Goal: Ask a question

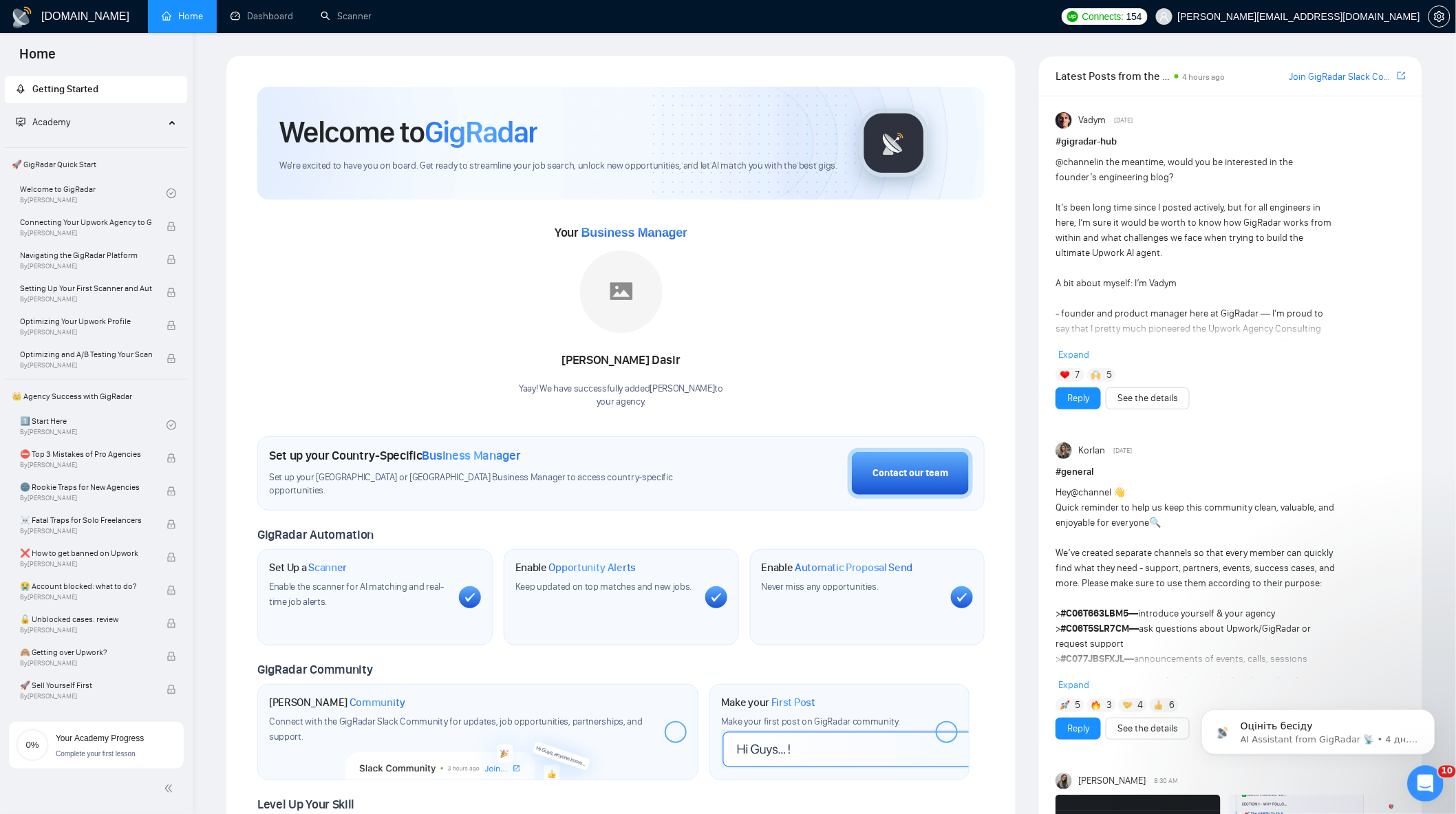
drag, startPoint x: 1415, startPoint y: 779, endPoint x: 2818, endPoint y: 1540, distance: 1596.1
click at [1413, 778] on div "Открыть службу сообщений Intercom" at bounding box center [1424, 782] width 45 height 45
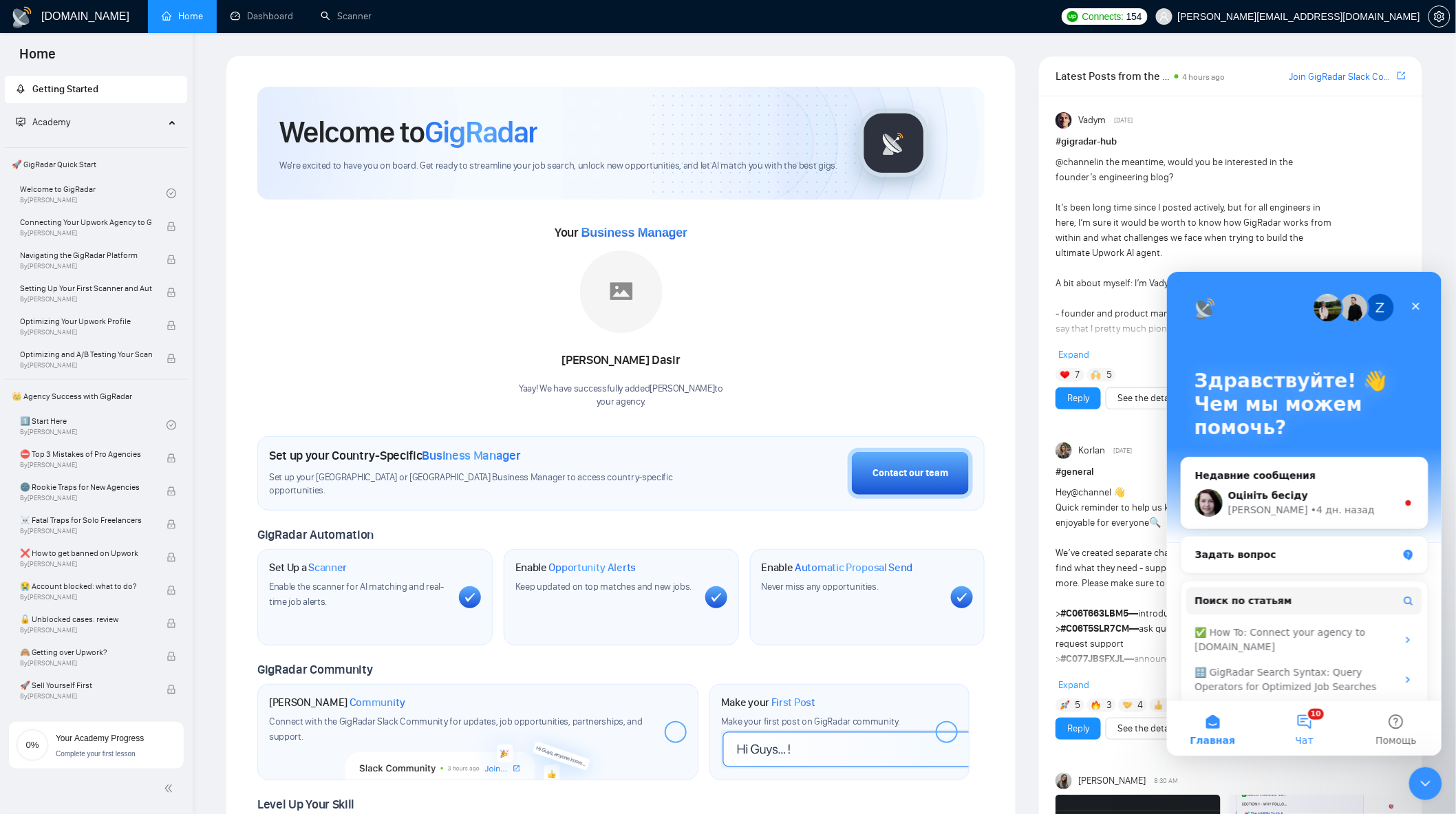
click at [1325, 720] on button "10 Чат" at bounding box center [1304, 728] width 91 height 55
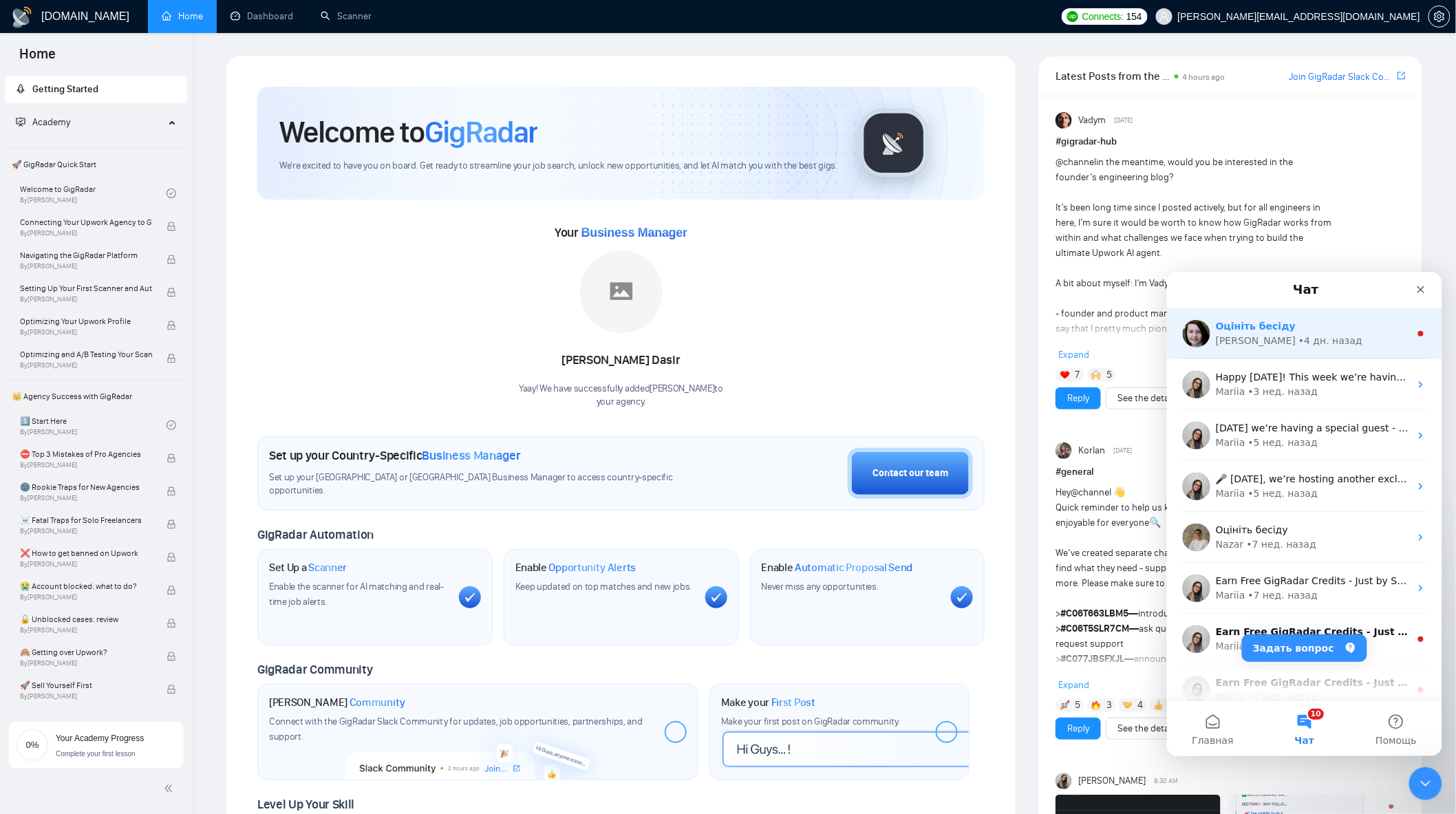
click at [1303, 342] on div "[PERSON_NAME] • 4 дн. назад" at bounding box center [1312, 340] width 194 height 14
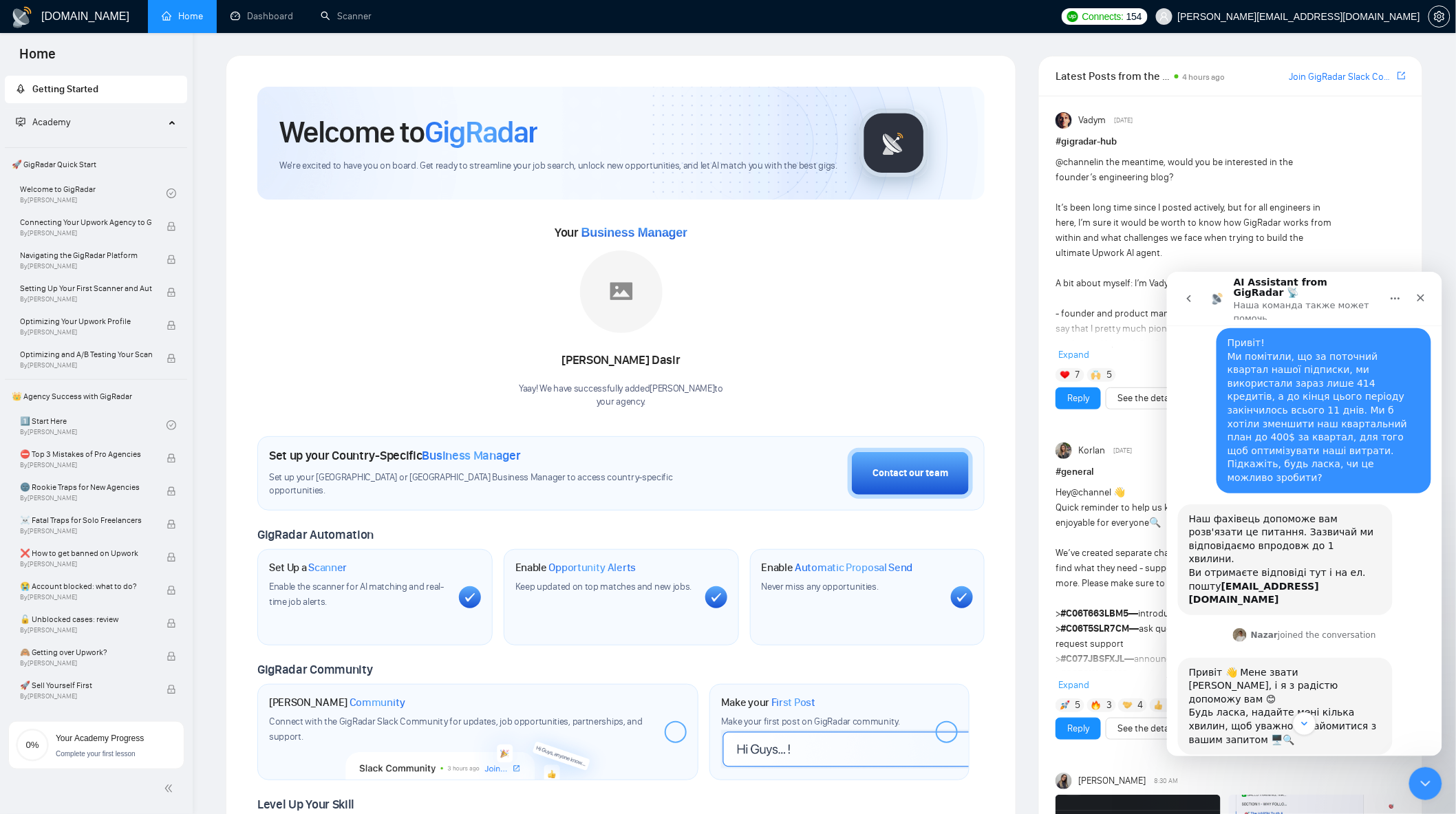
scroll to position [229, 0]
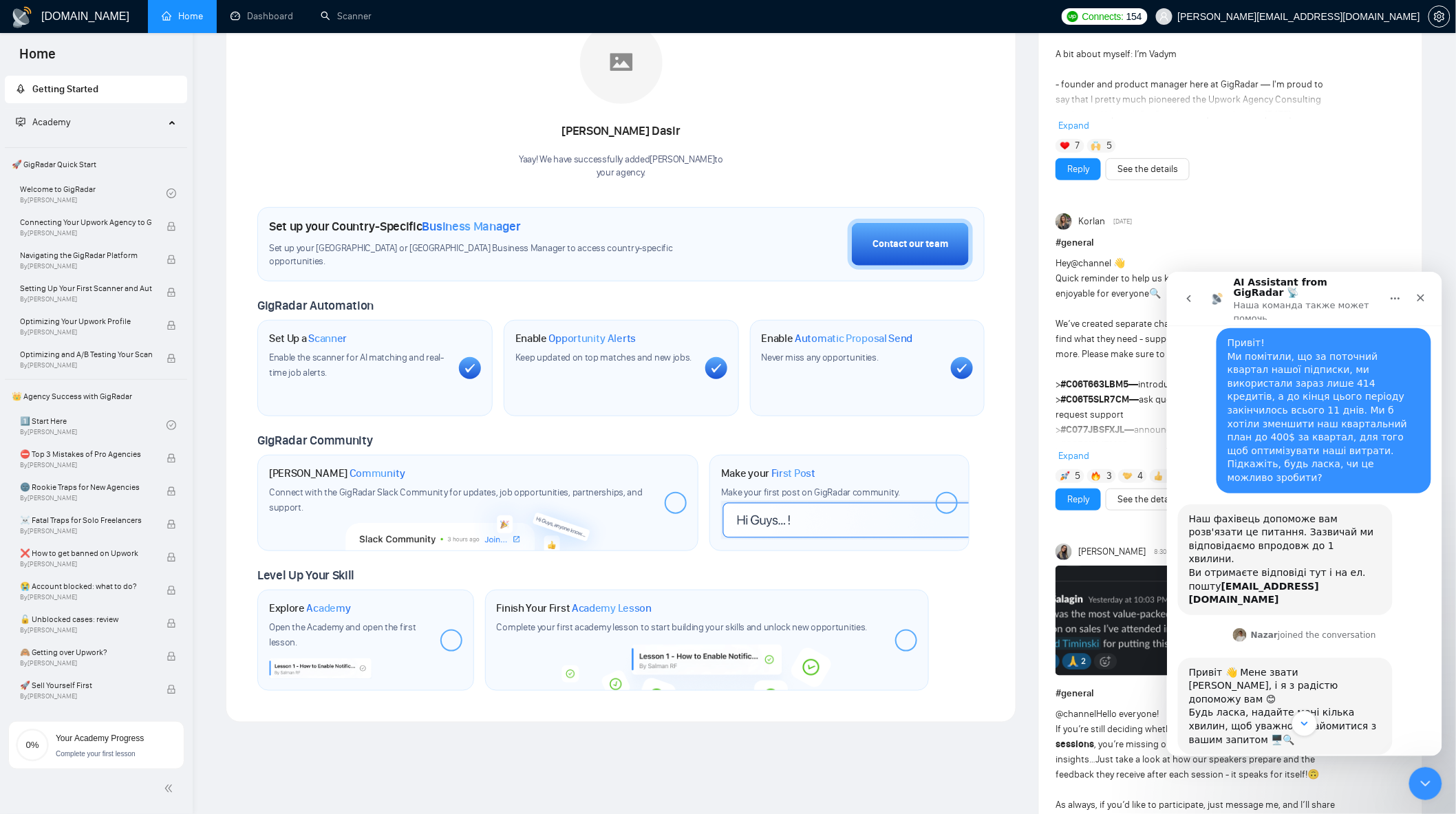
click at [1312, 722] on button "Scroll to bottom" at bounding box center [1304, 723] width 26 height 26
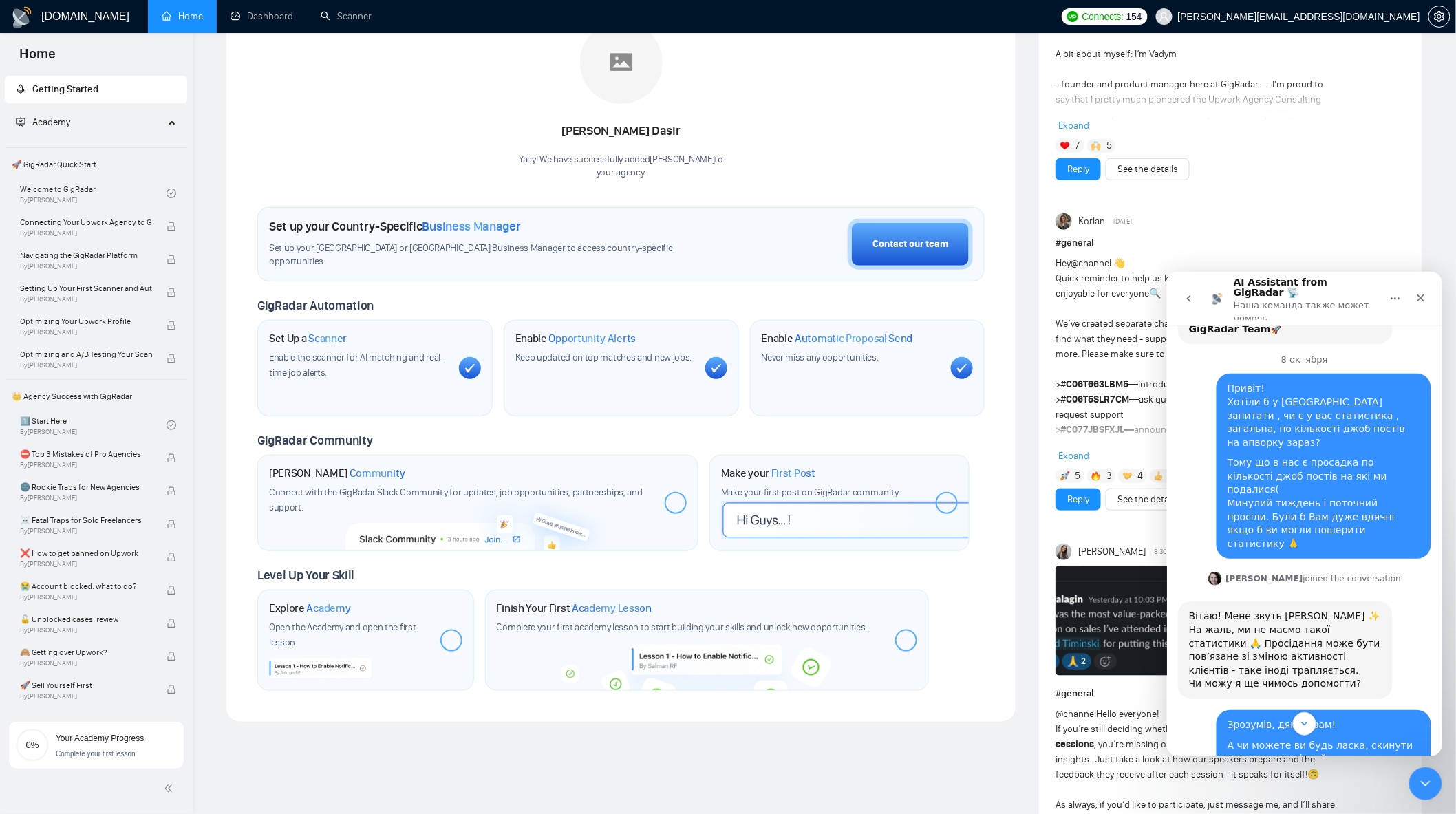
scroll to position [8508, 0]
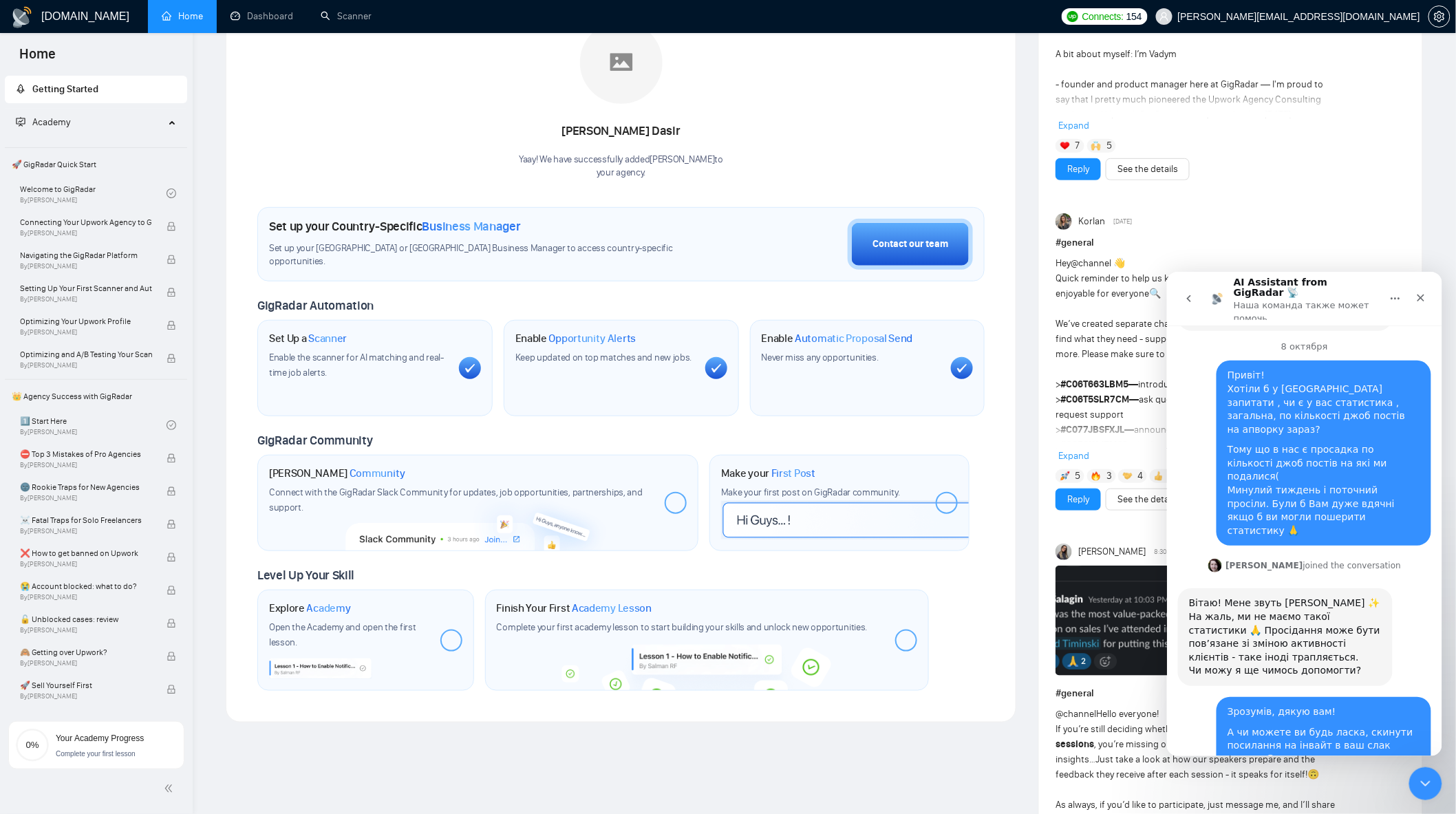
click at [1183, 295] on button "go back" at bounding box center [1188, 298] width 26 height 26
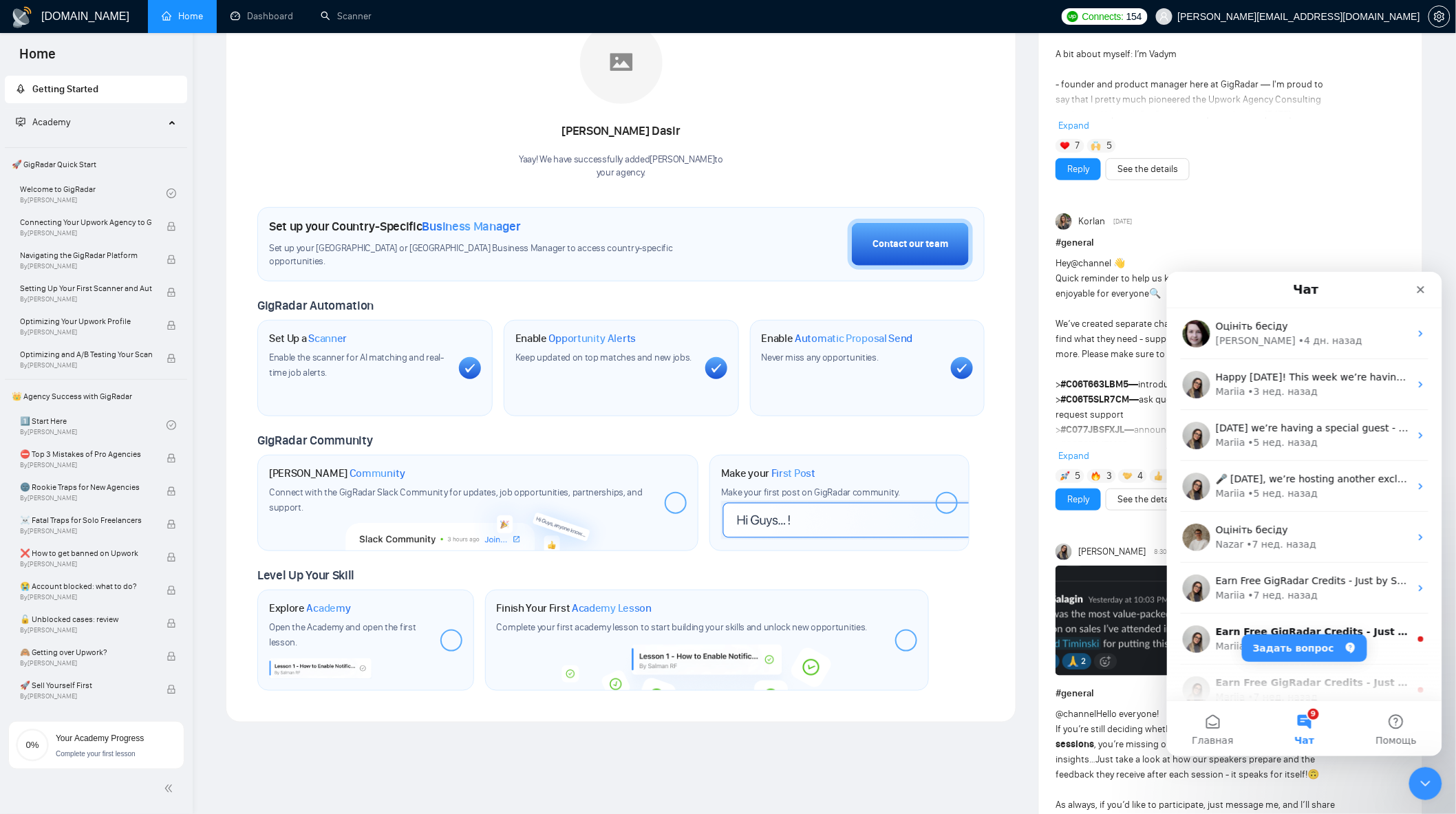
scroll to position [0, 0]
click at [1310, 393] on div "Mariia • 3 нед. назад" at bounding box center [1312, 391] width 194 height 14
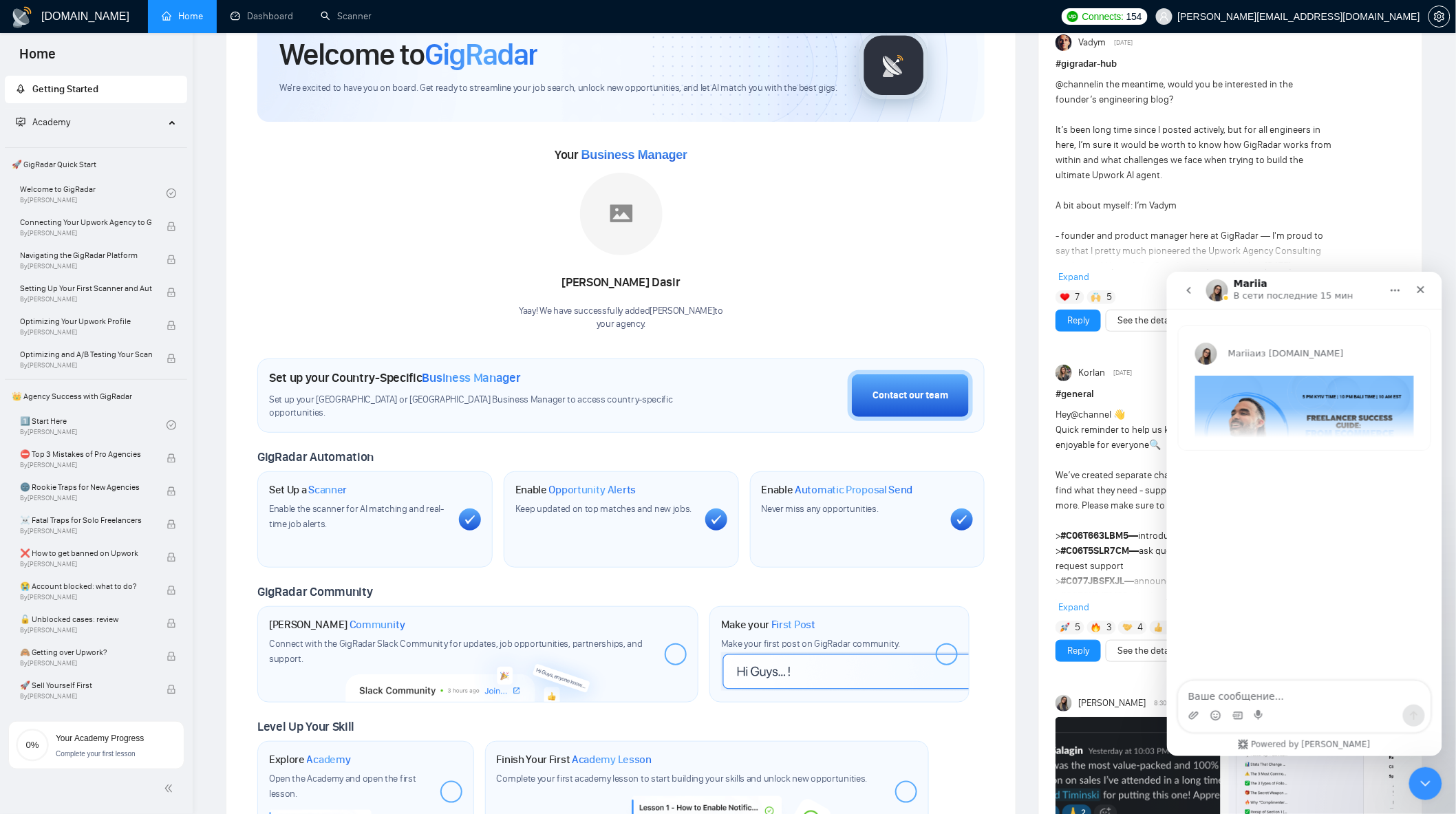
scroll to position [76, 0]
click at [1190, 293] on icon "go back" at bounding box center [1188, 290] width 11 height 11
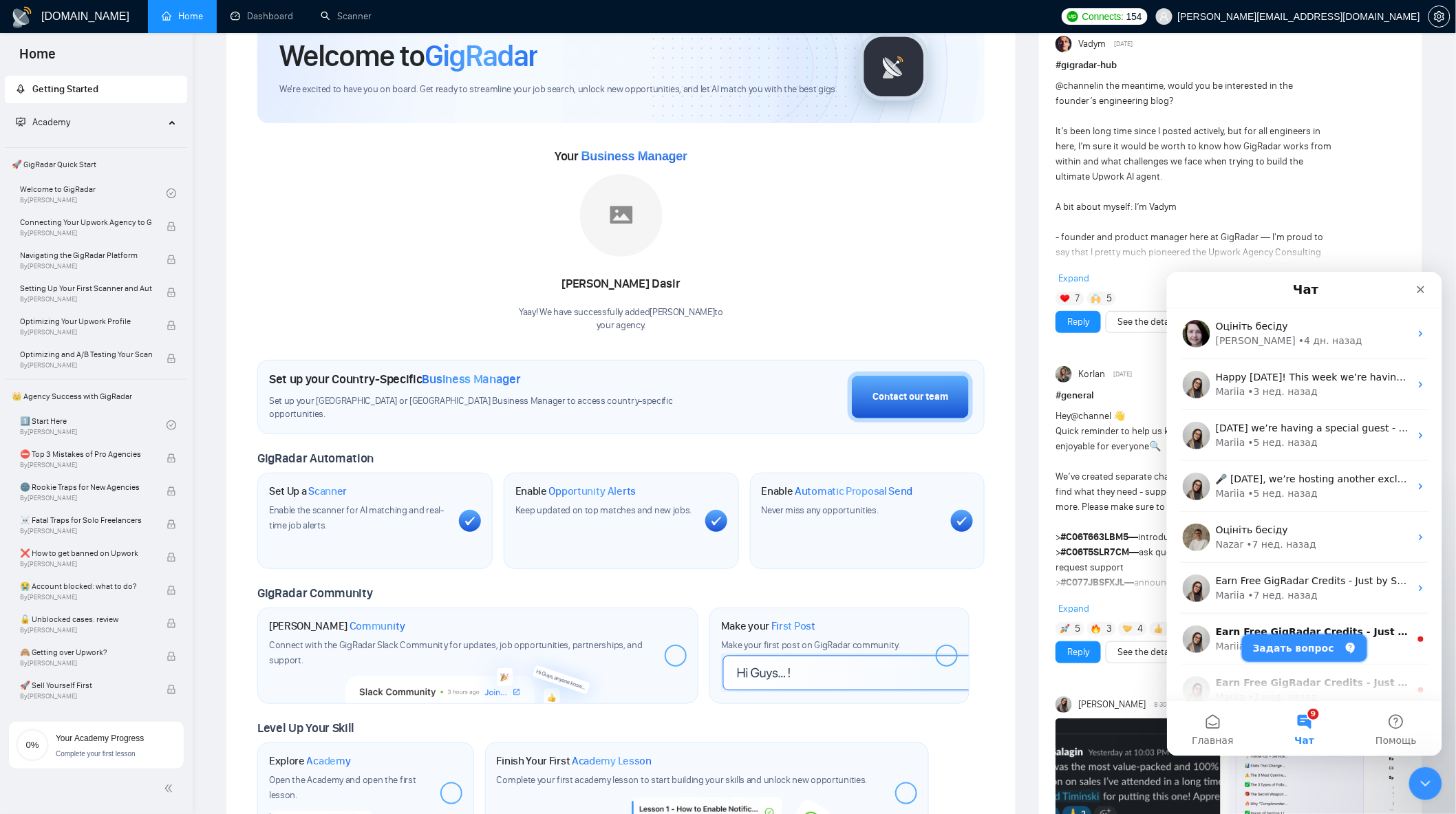
click at [1299, 646] on button "Задать вопрос" at bounding box center [1304, 647] width 125 height 27
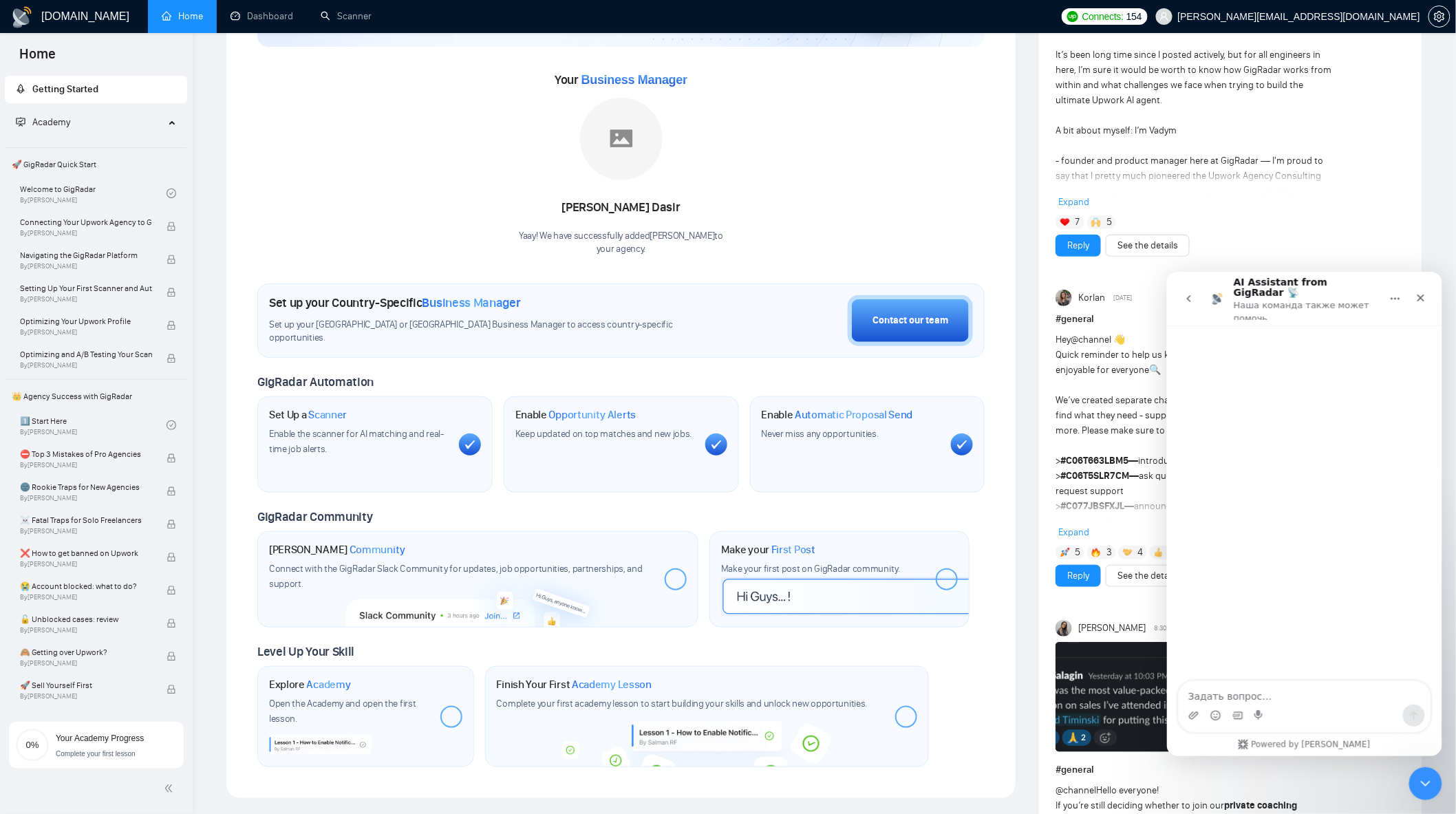
scroll to position [0, 0]
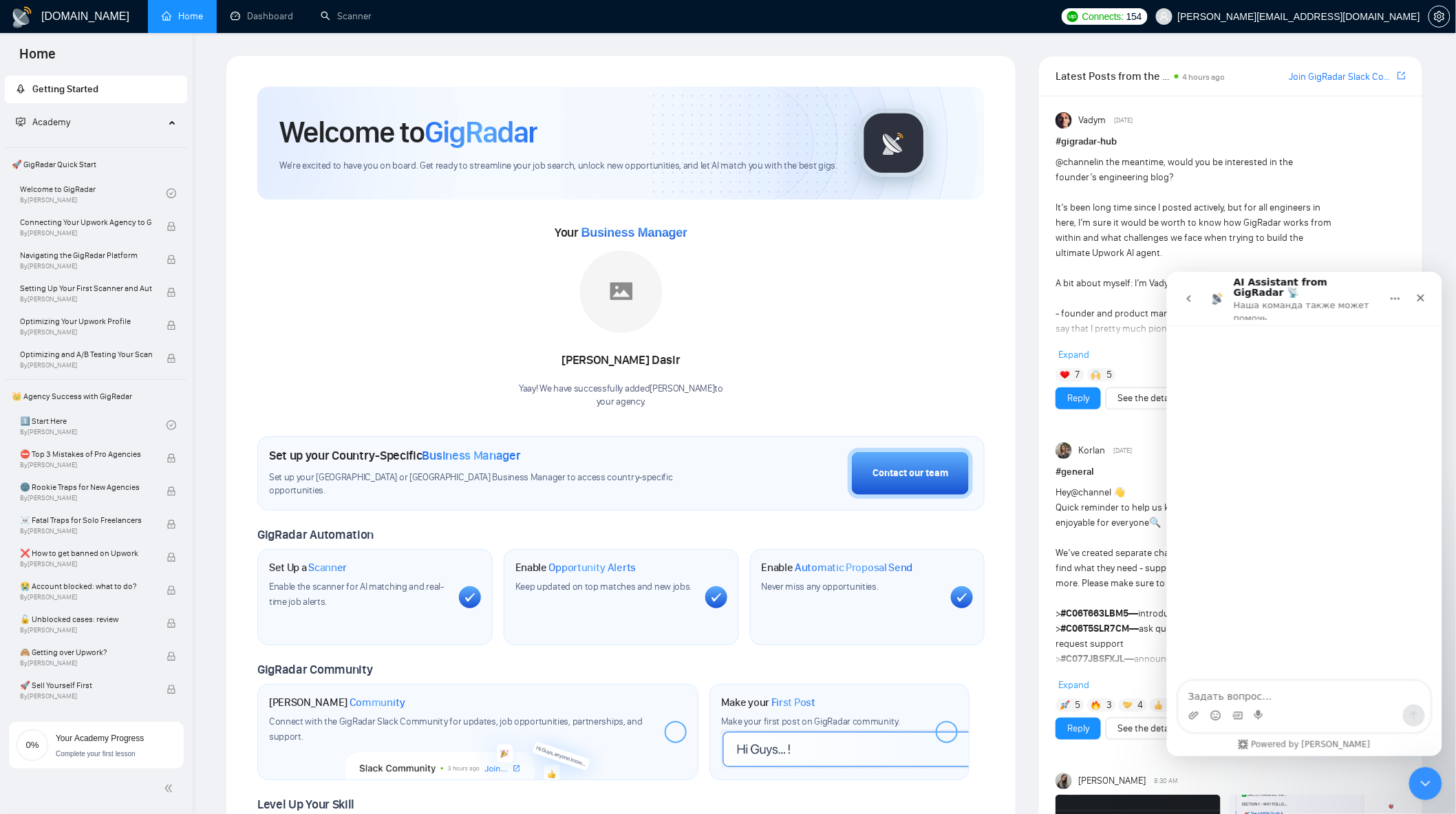
click at [1184, 293] on icon "go back" at bounding box center [1188, 298] width 11 height 11
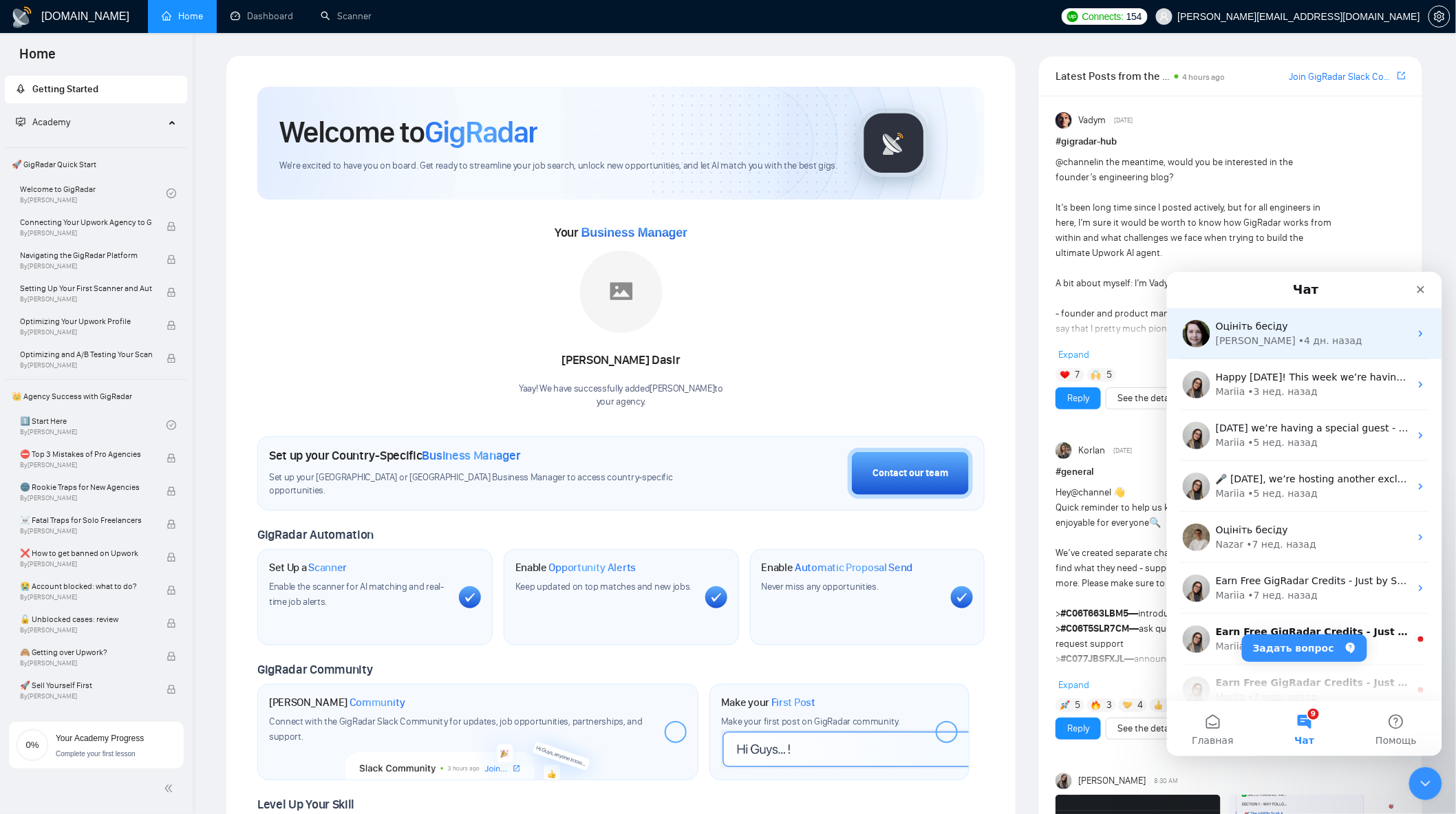
click at [1273, 352] on div "[PERSON_NAME] • 4 дн. назад" at bounding box center [1304, 333] width 275 height 51
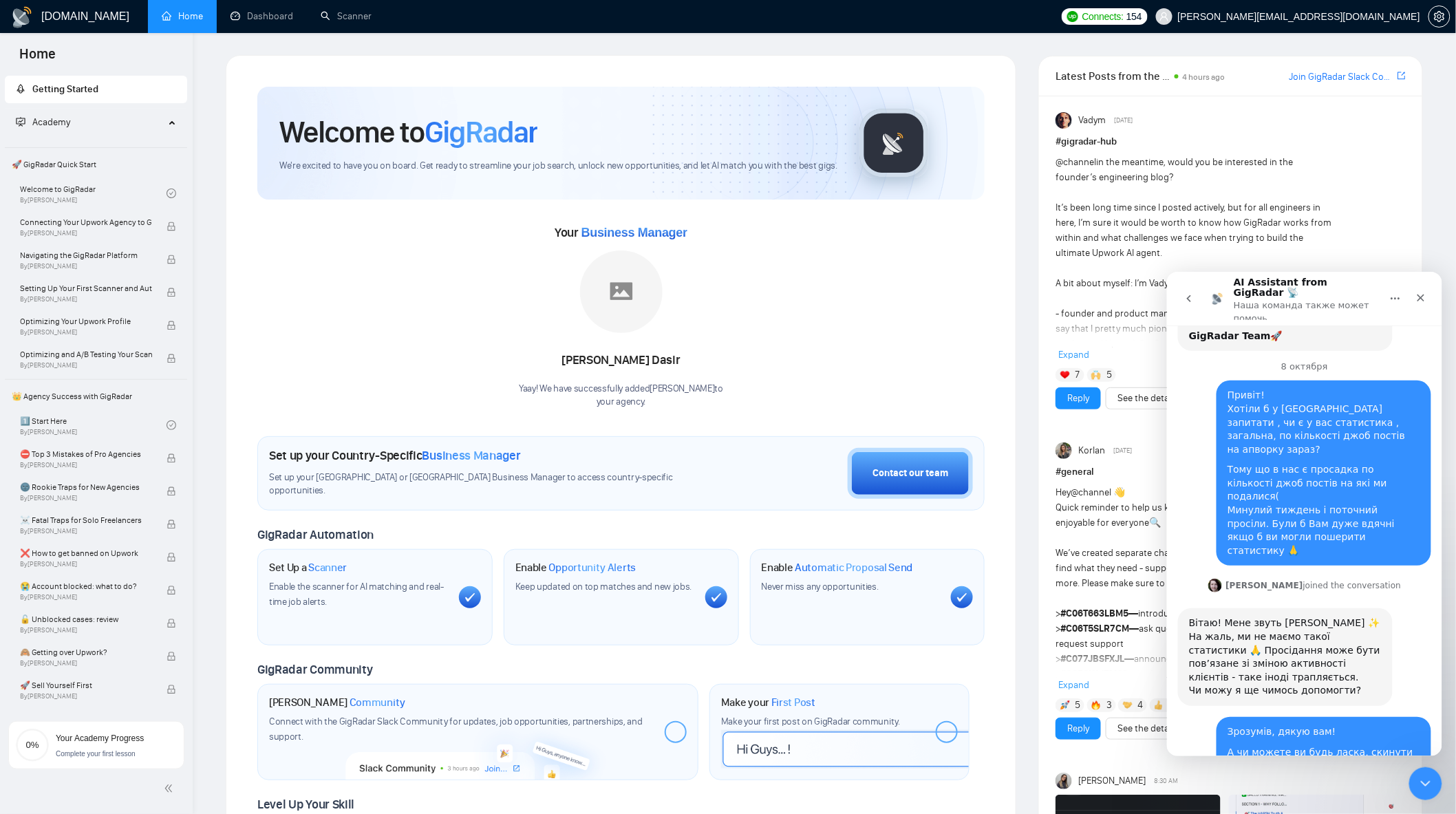
scroll to position [8508, 0]
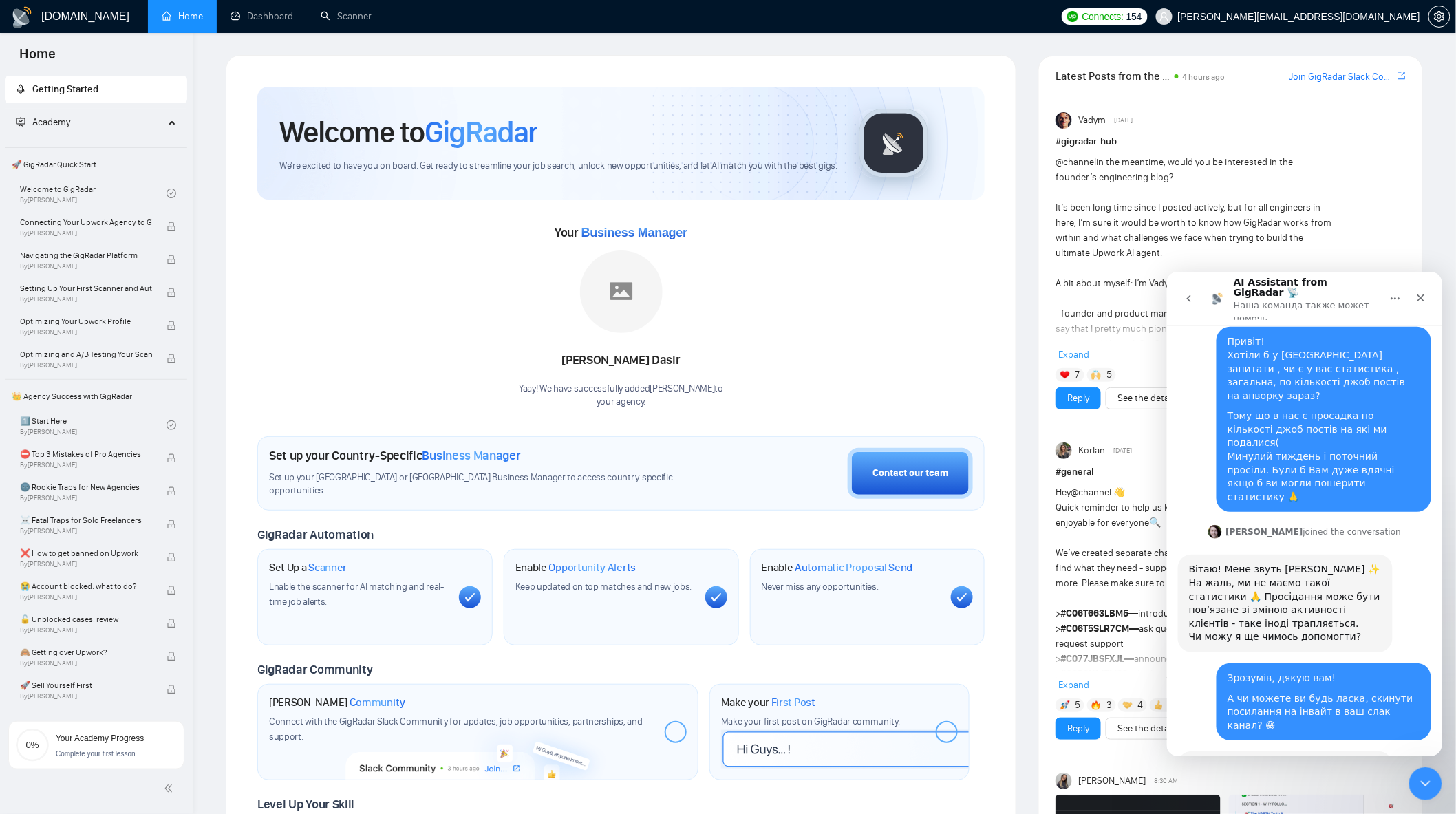
scroll to position [8545, 0]
click at [1195, 299] on button "go back" at bounding box center [1188, 298] width 26 height 26
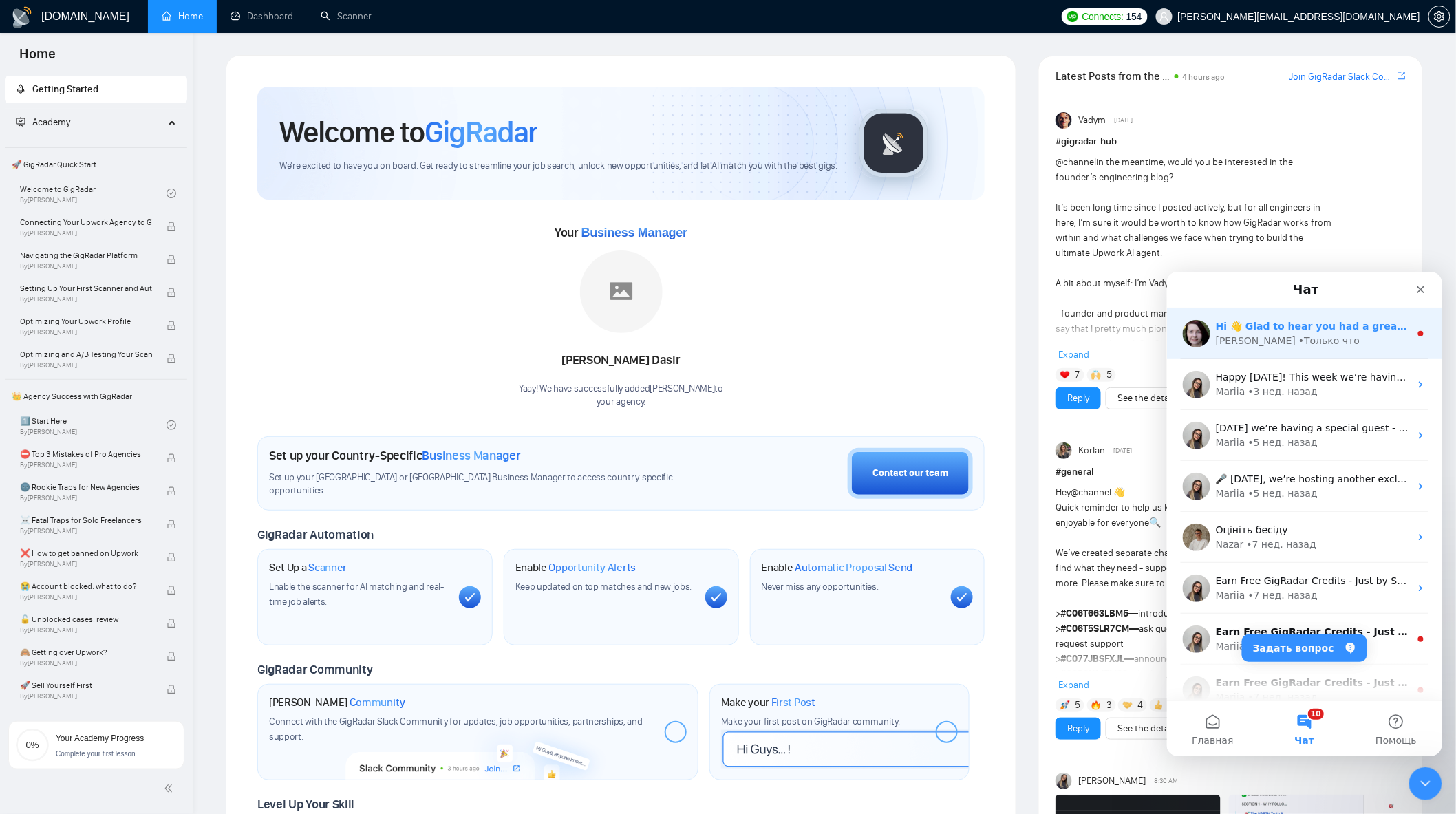
click at [1334, 346] on div "[PERSON_NAME] что" at bounding box center [1312, 340] width 194 height 14
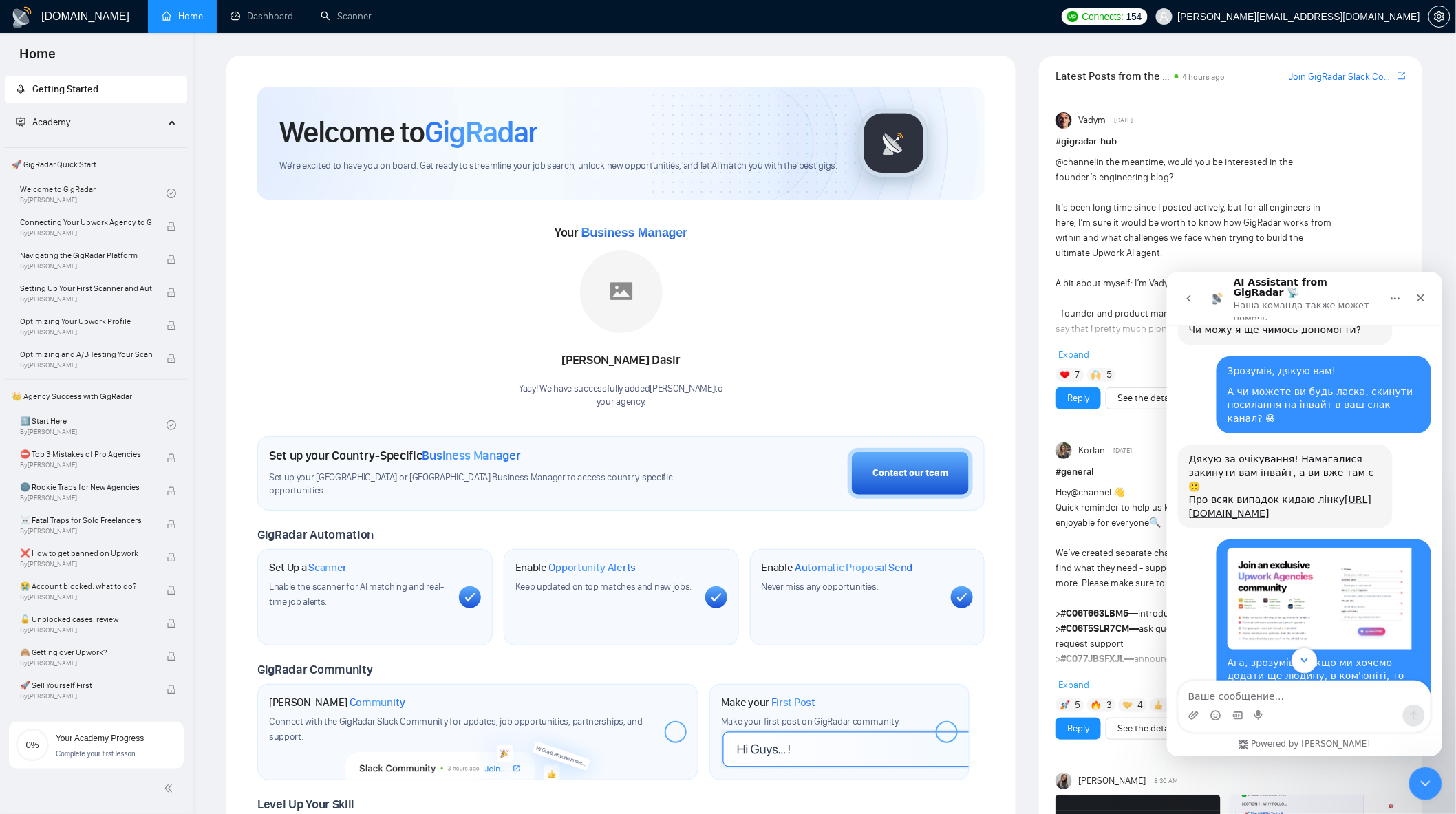
scroll to position [8851, 0]
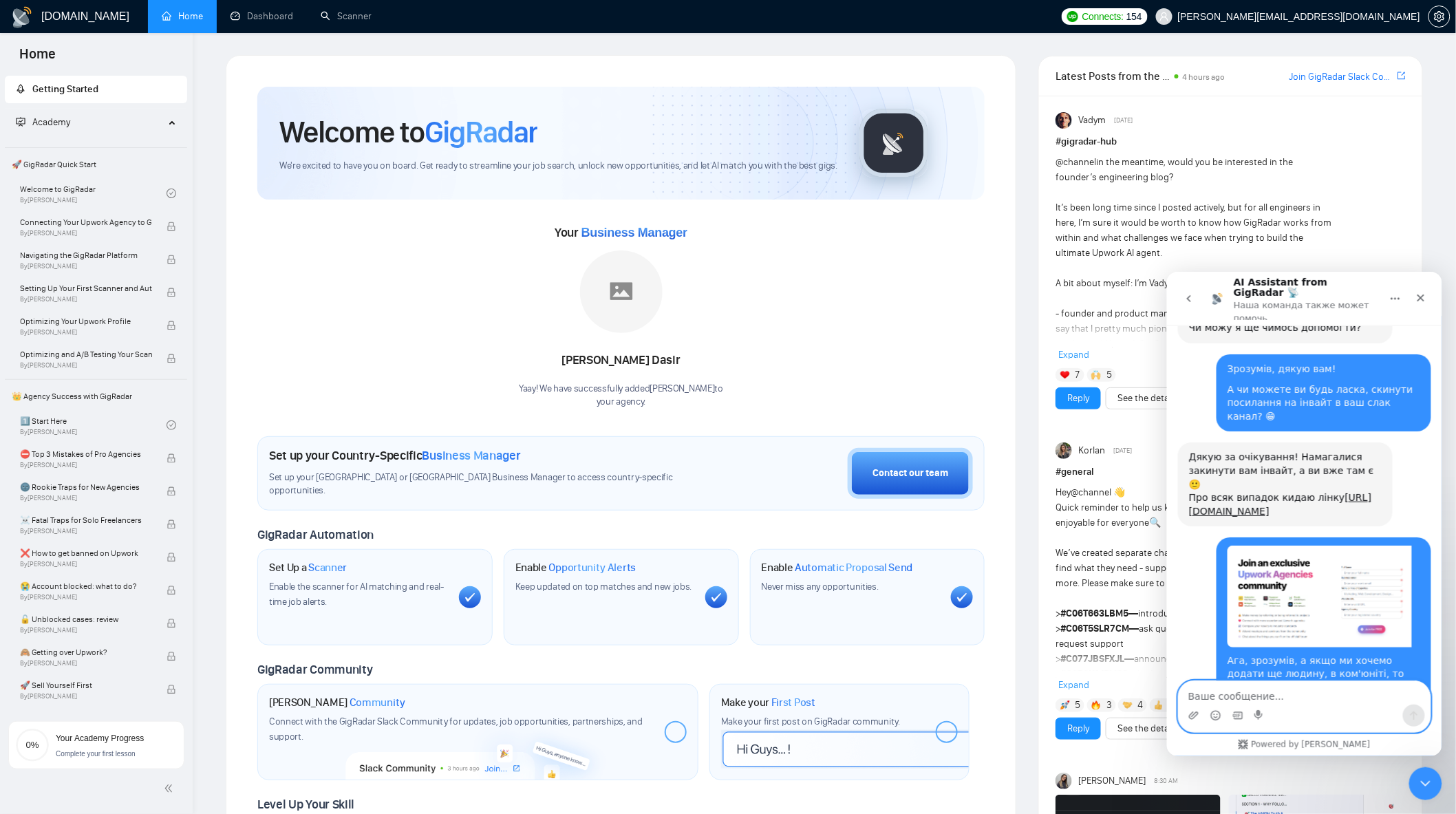
click at [1301, 687] on textarea "Ваше сообщение..." at bounding box center [1304, 692] width 252 height 23
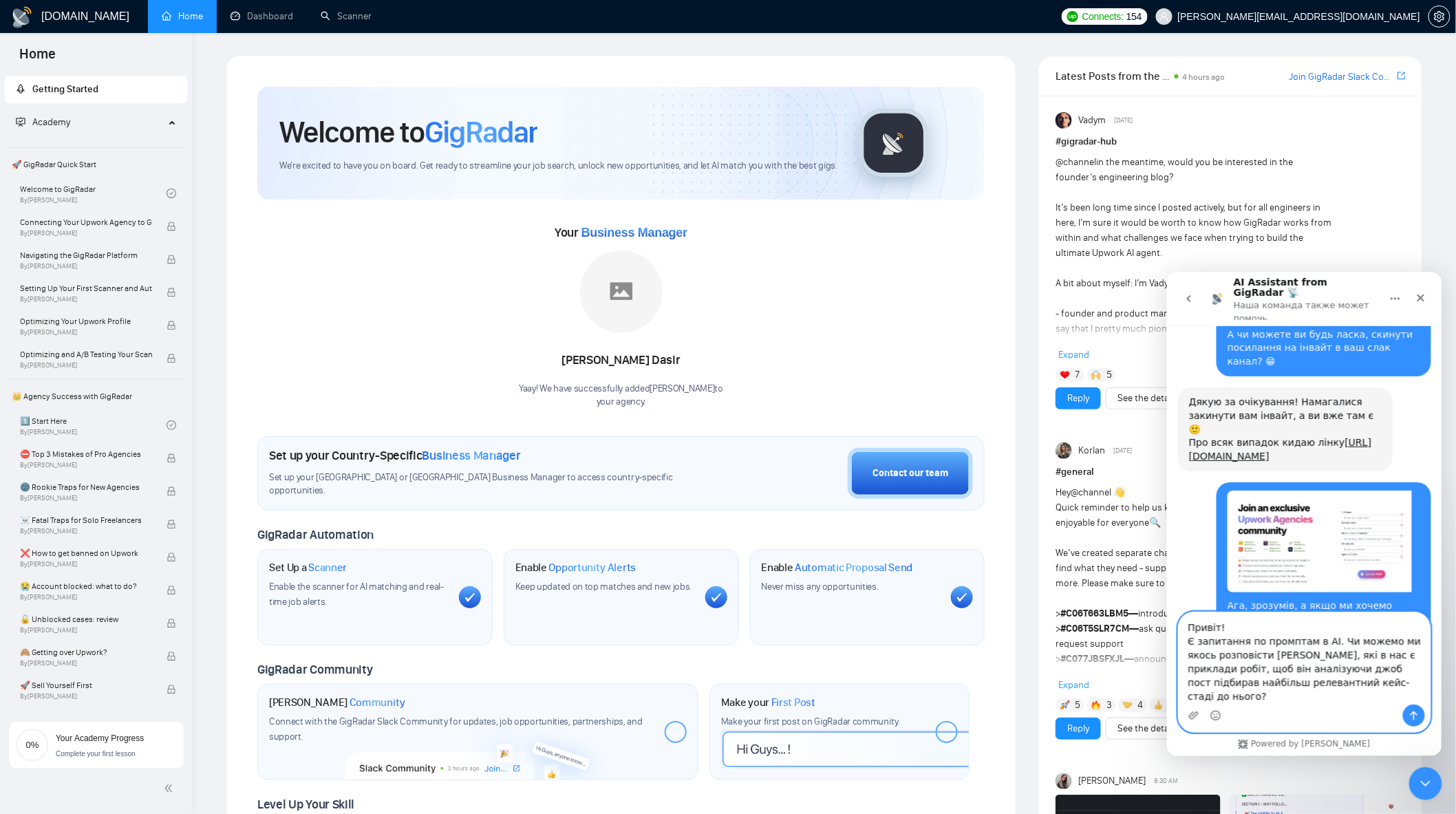
scroll to position [8919, 0]
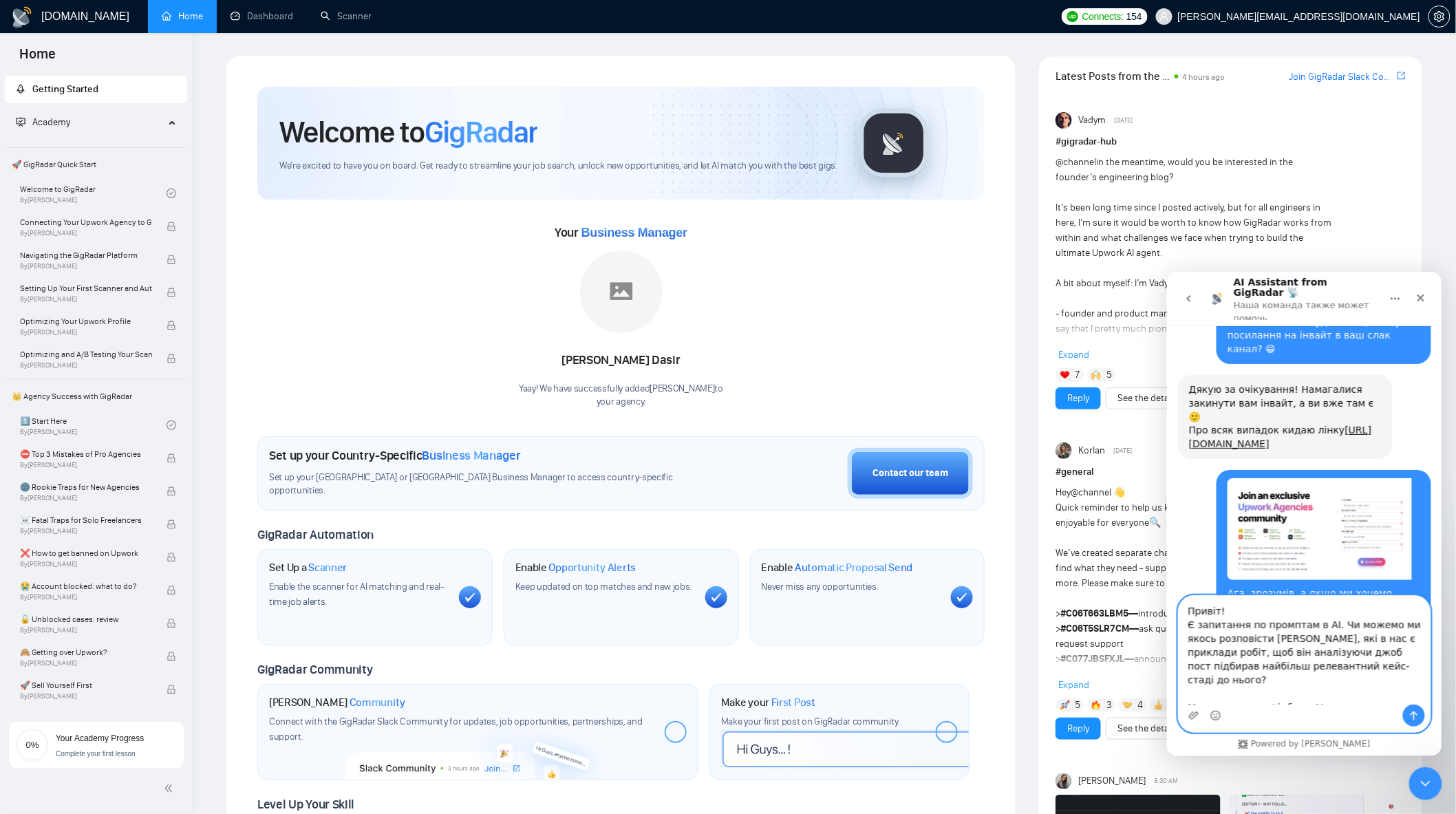
type textarea "Привіт! Є запитання по промптам в АІ. Чи можемо ми якось розповісти [PERSON_NAM…"
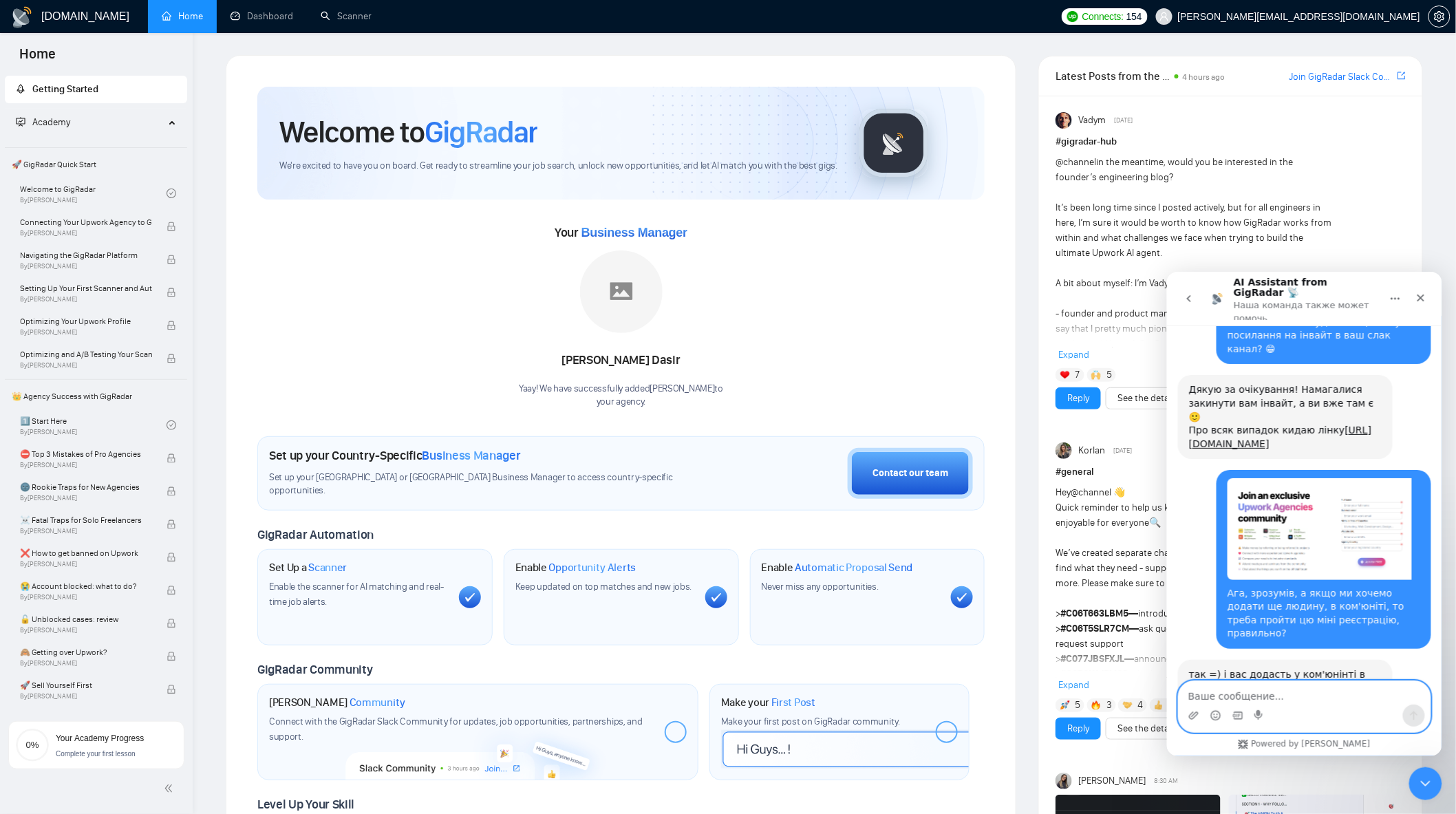
scroll to position [8947, 0]
